Goal: Navigation & Orientation: Find specific page/section

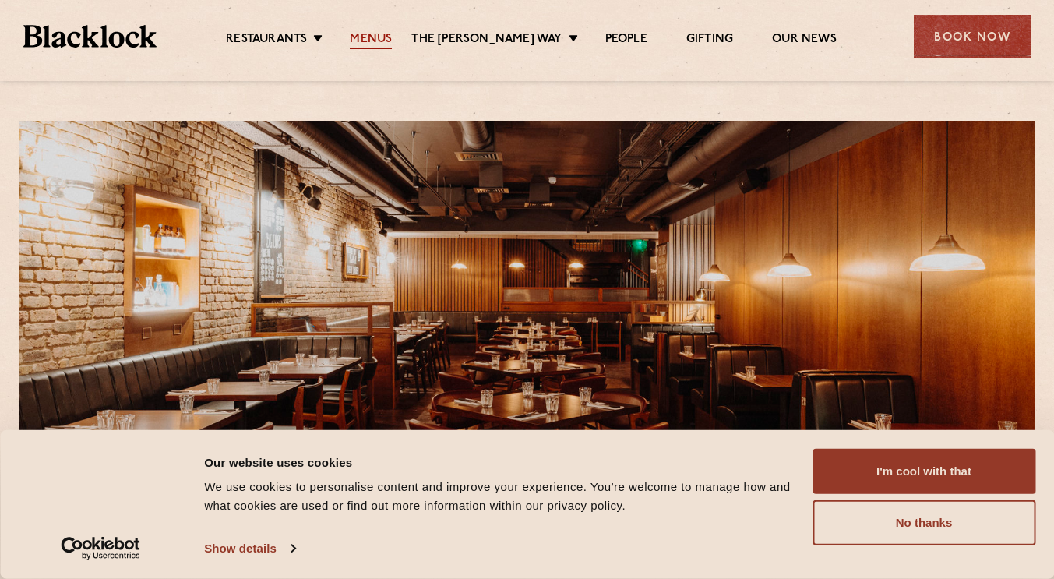
click at [378, 38] on link "Menus" at bounding box center [371, 40] width 42 height 17
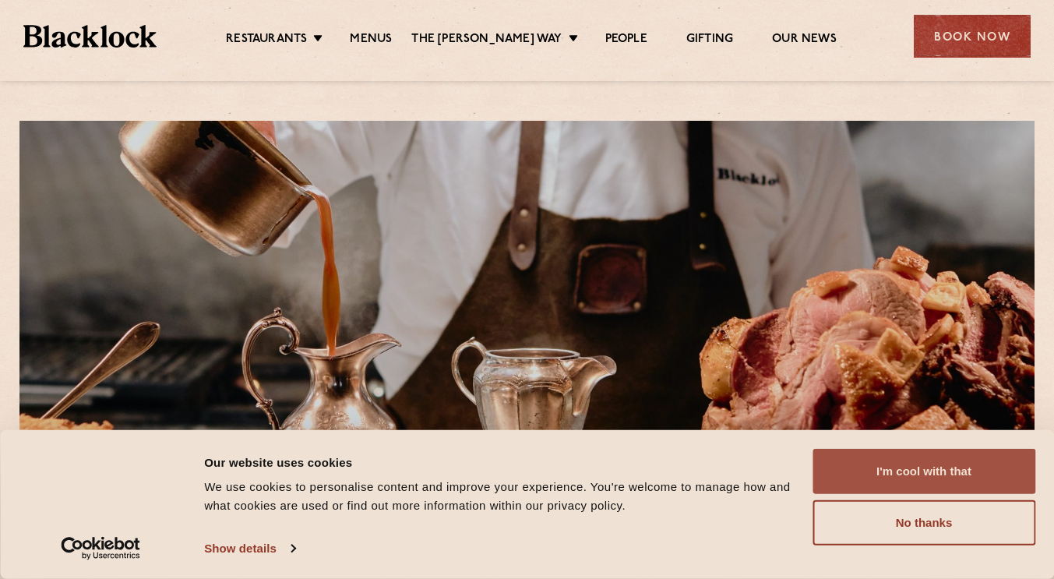
click at [897, 468] on button "I'm cool with that" at bounding box center [923, 471] width 223 height 45
